Goal: Task Accomplishment & Management: Complete application form

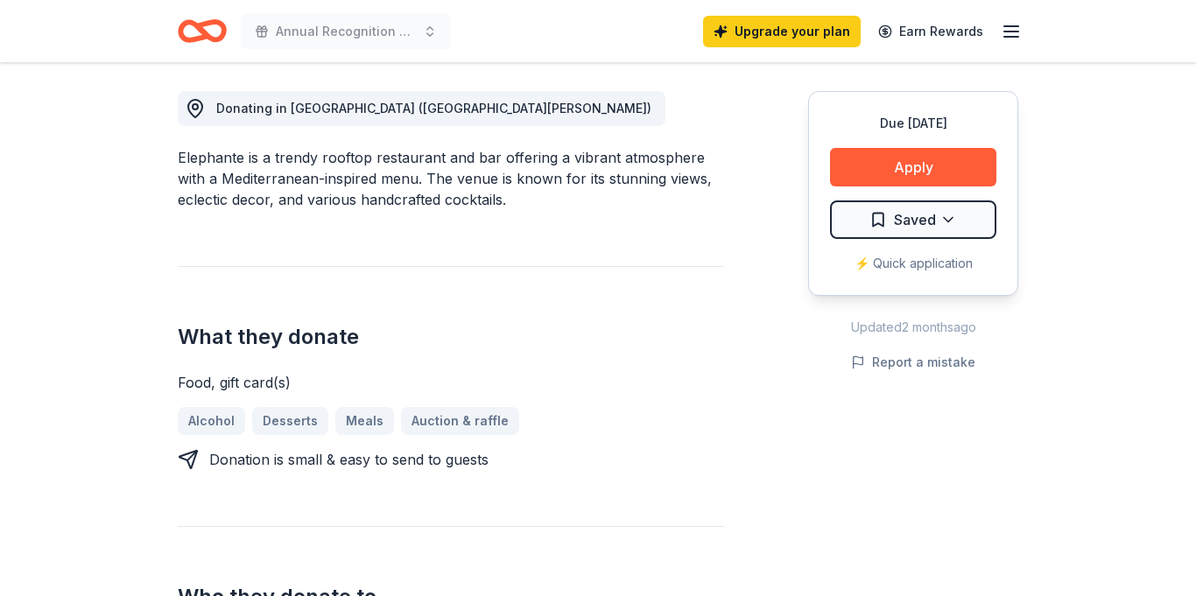
scroll to position [493, 0]
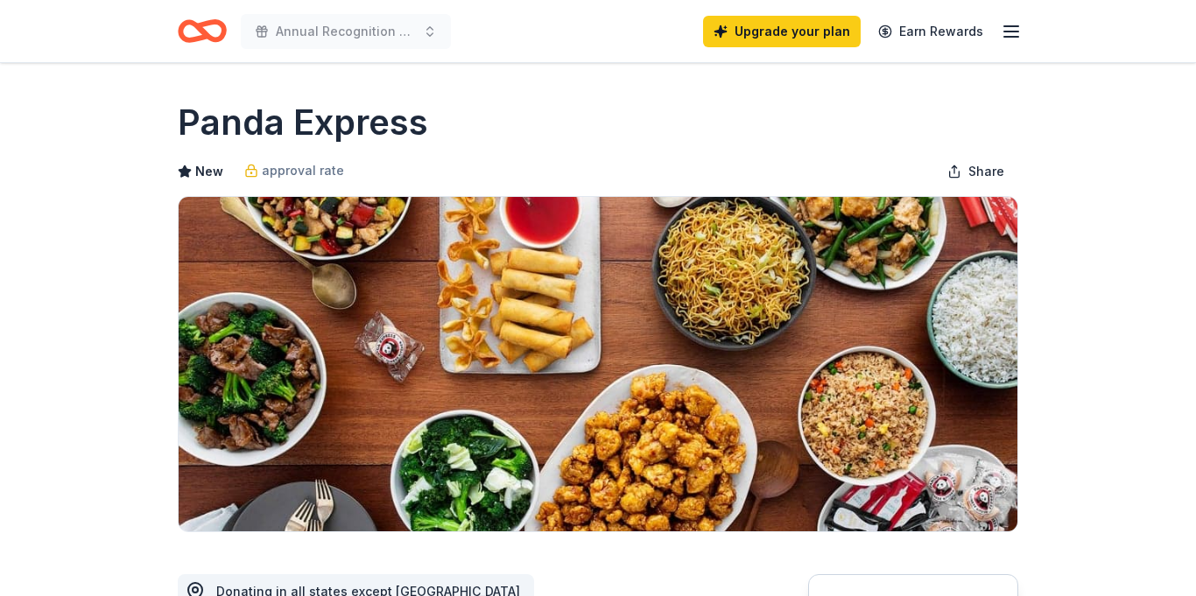
scroll to position [447, 0]
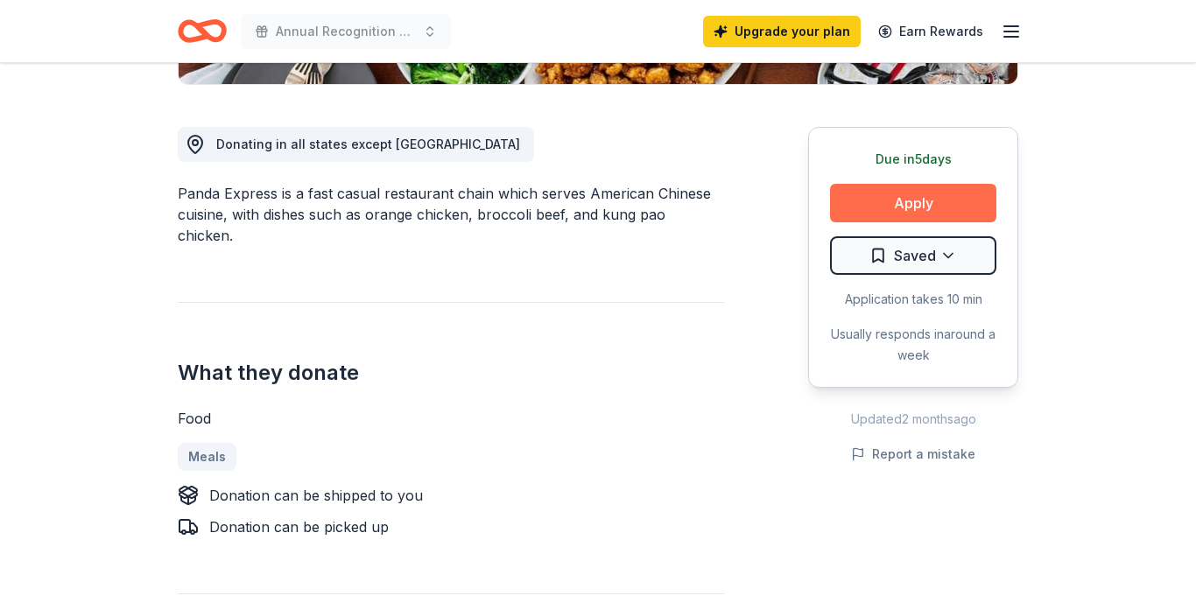
click at [892, 211] on button "Apply" at bounding box center [913, 203] width 166 height 39
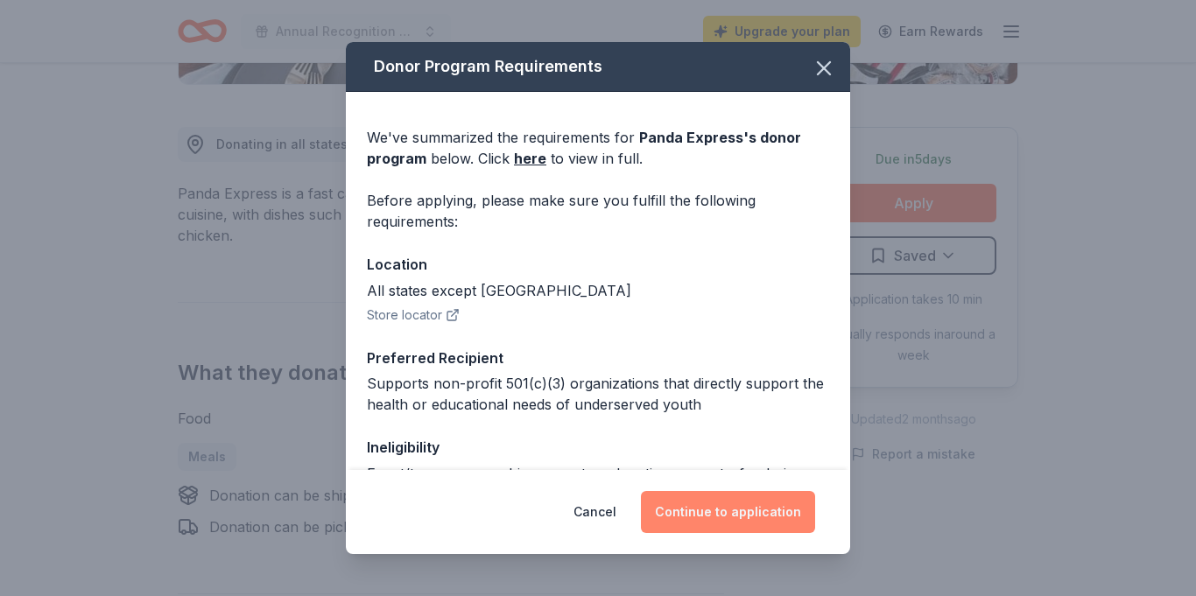
click at [720, 514] on button "Continue to application" at bounding box center [728, 512] width 174 height 42
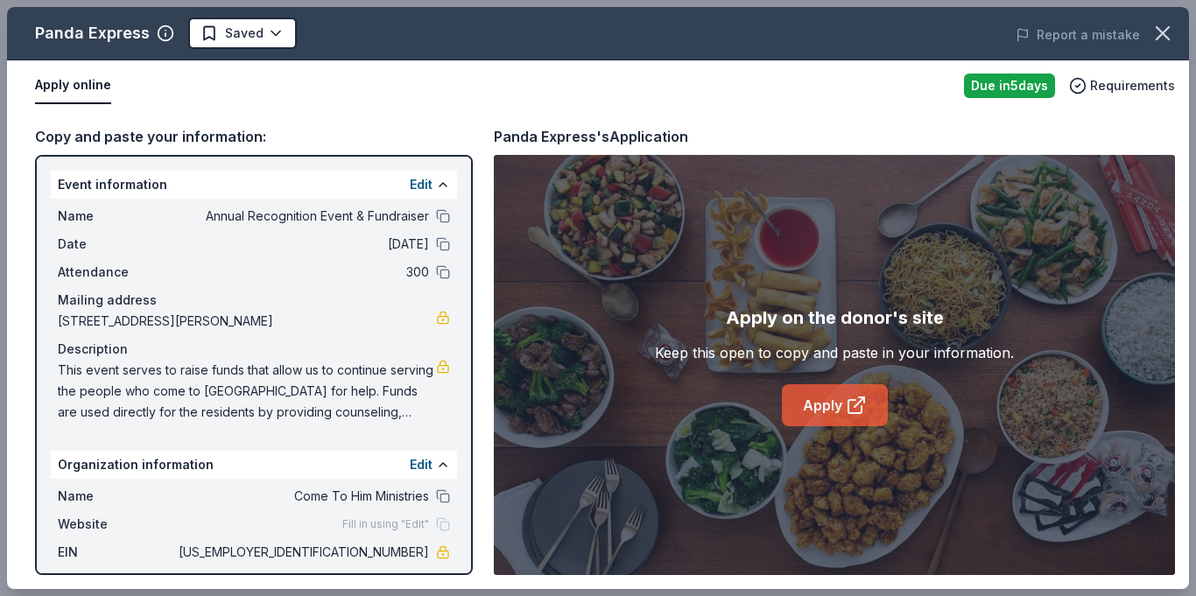
click at [843, 412] on link "Apply" at bounding box center [835, 405] width 106 height 42
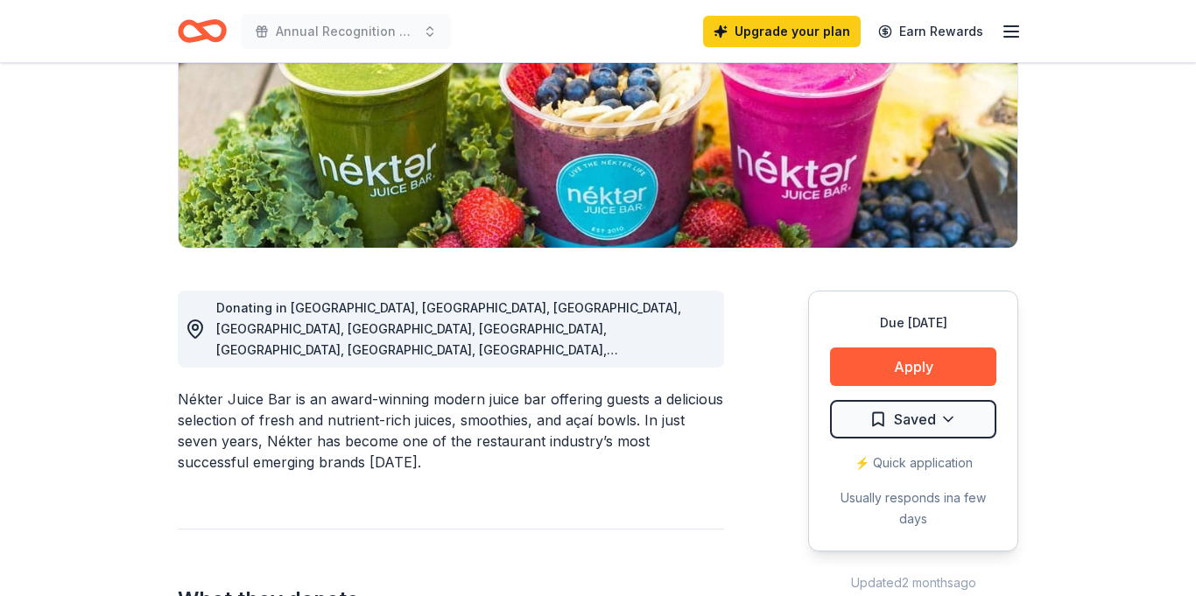
scroll to position [342, 0]
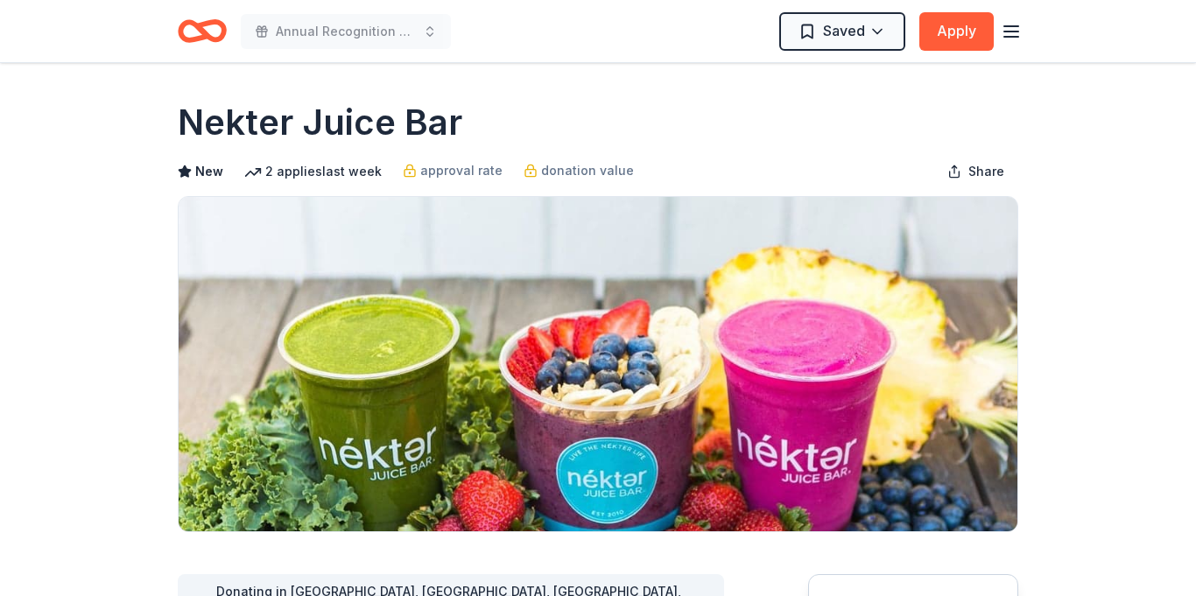
scroll to position [940, 0]
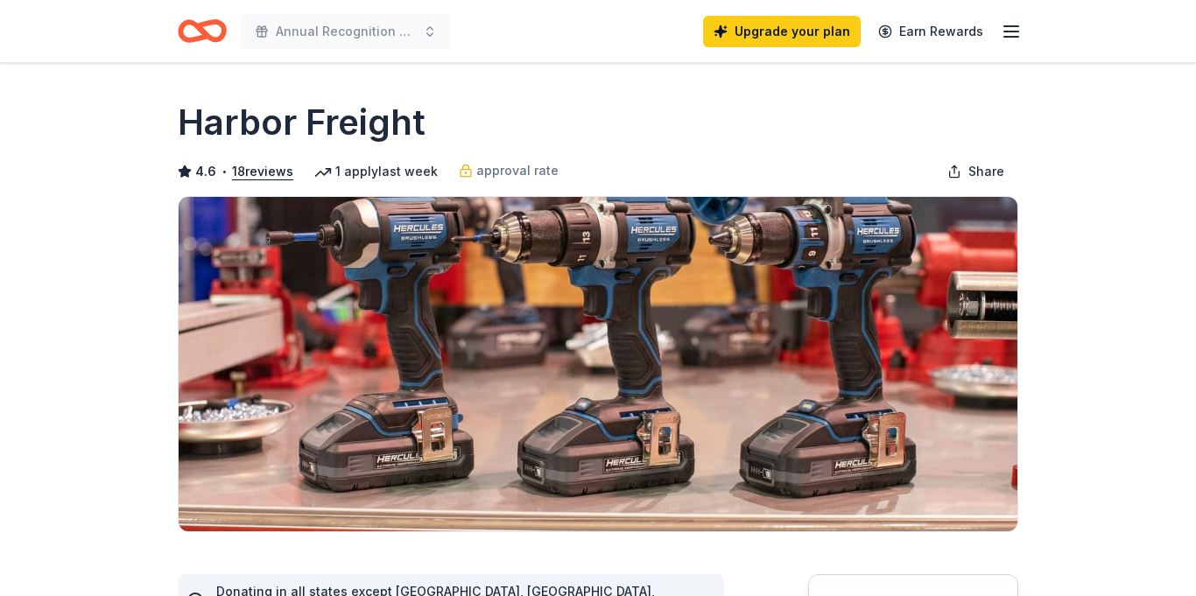
scroll to position [574, 0]
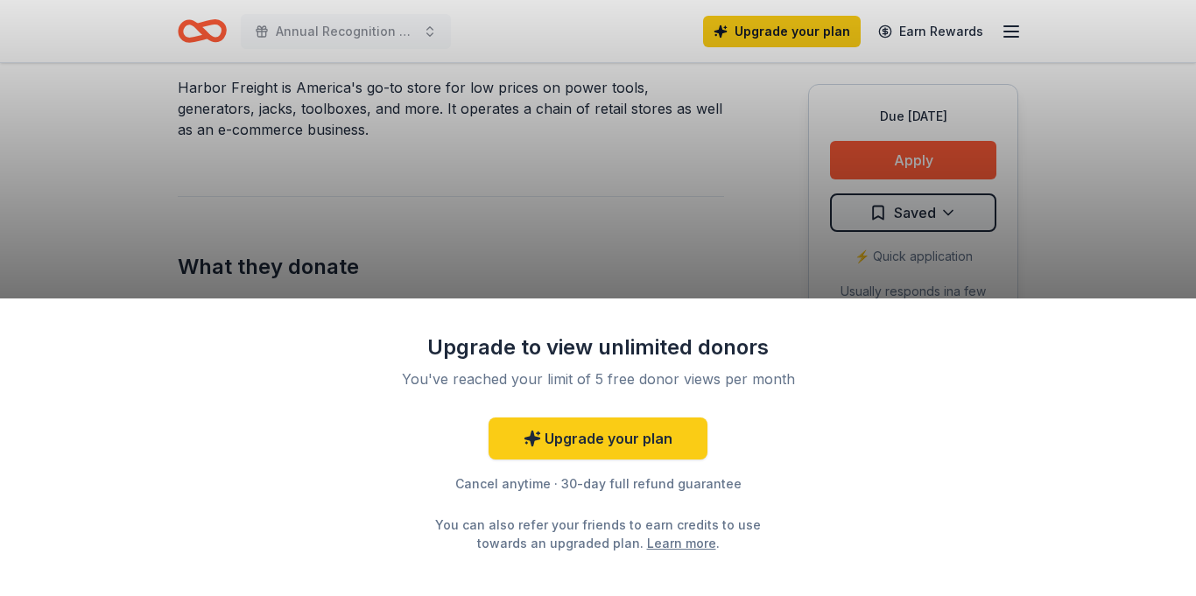
click at [921, 162] on div "Upgrade to view unlimited donors You've reached your limit of 5 free donor view…" at bounding box center [598, 298] width 1196 height 596
